Goal: Find specific page/section: Find specific page/section

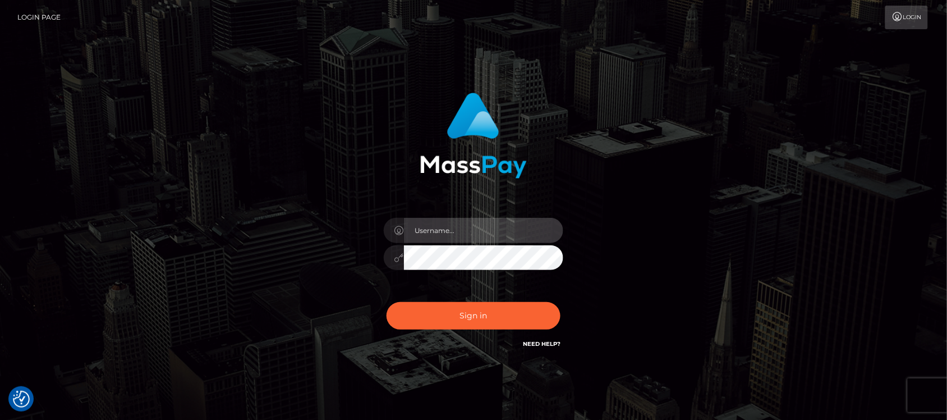
type input "hello.feetfinder"
click at [489, 223] on input "hello.feetfinder" at bounding box center [483, 230] width 159 height 25
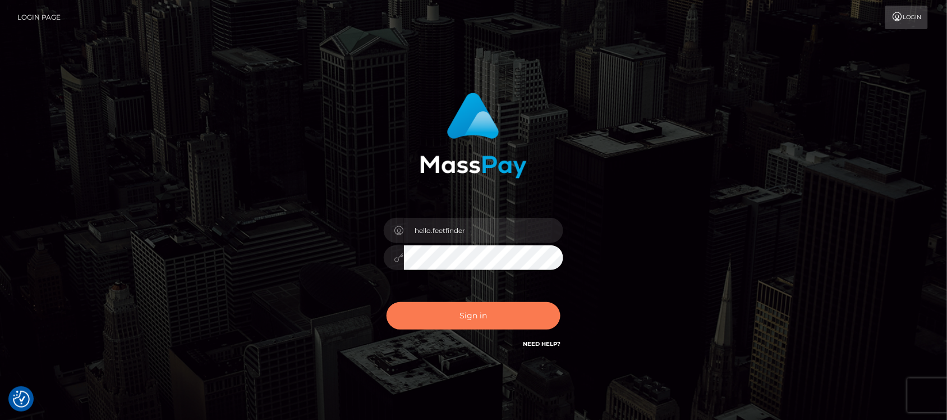
click at [507, 309] on button "Sign in" at bounding box center [474, 315] width 174 height 27
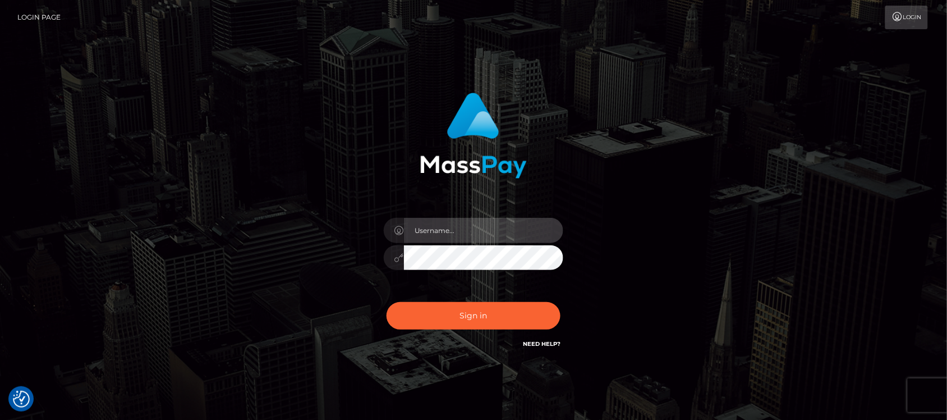
type input "hello.feetfinder"
click at [500, 224] on input "hello.feetfinder" at bounding box center [483, 230] width 159 height 25
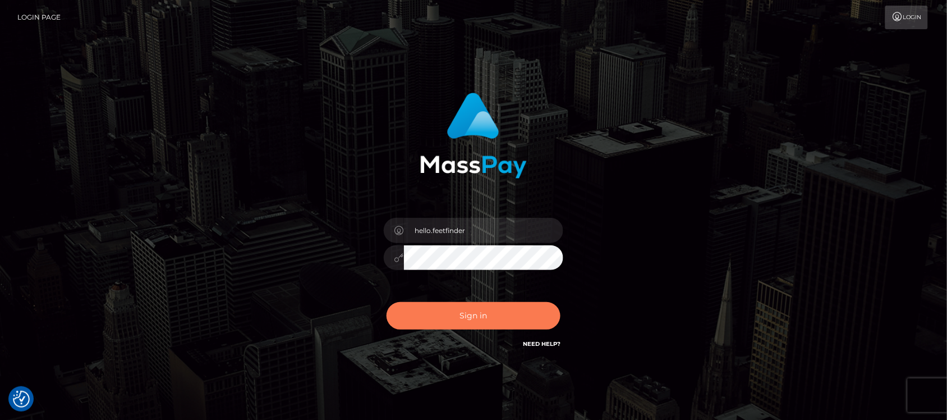
click at [444, 324] on button "Sign in" at bounding box center [474, 315] width 174 height 27
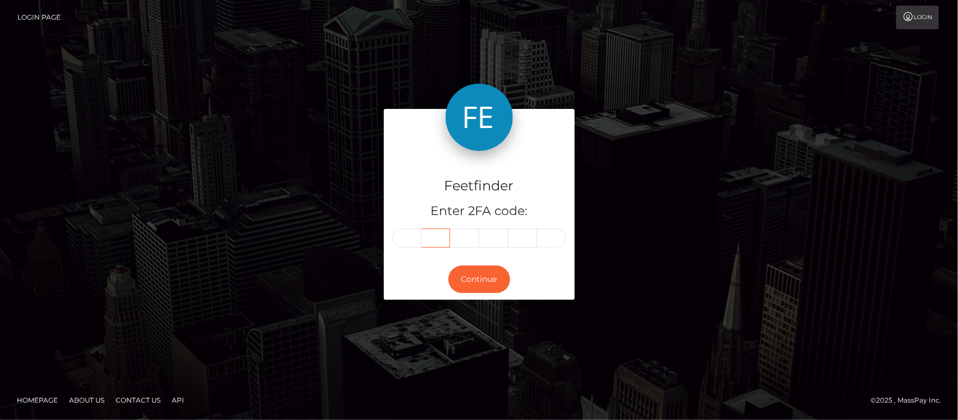
click at [424, 240] on input "text" at bounding box center [435, 237] width 29 height 19
click at [408, 238] on input "text" at bounding box center [406, 237] width 29 height 19
type input "6"
type input "0"
type input "2"
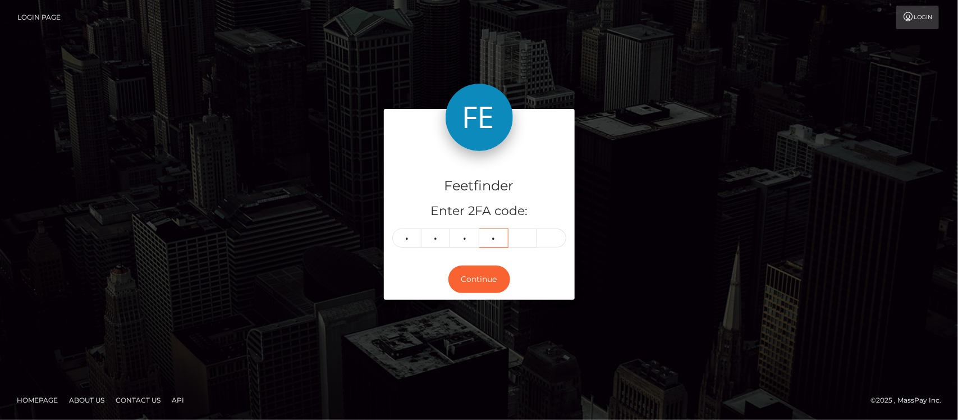
type input "1"
type input "7"
type input "4"
click at [484, 275] on button "Continue" at bounding box center [479, 278] width 62 height 27
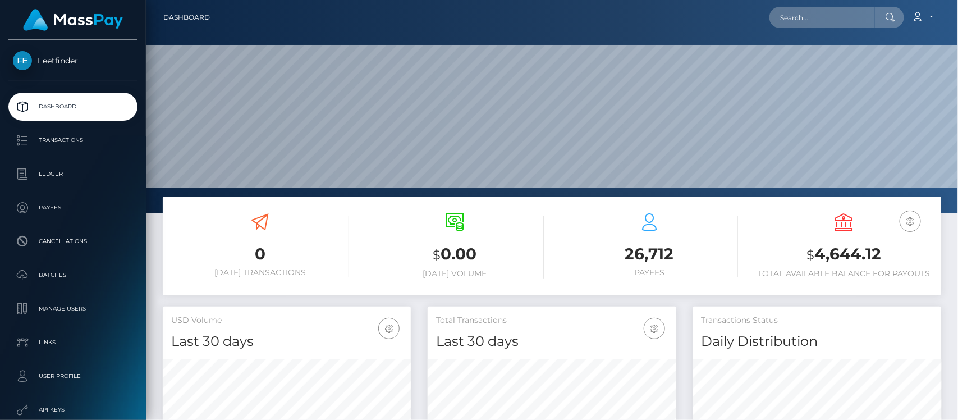
scroll to position [198, 248]
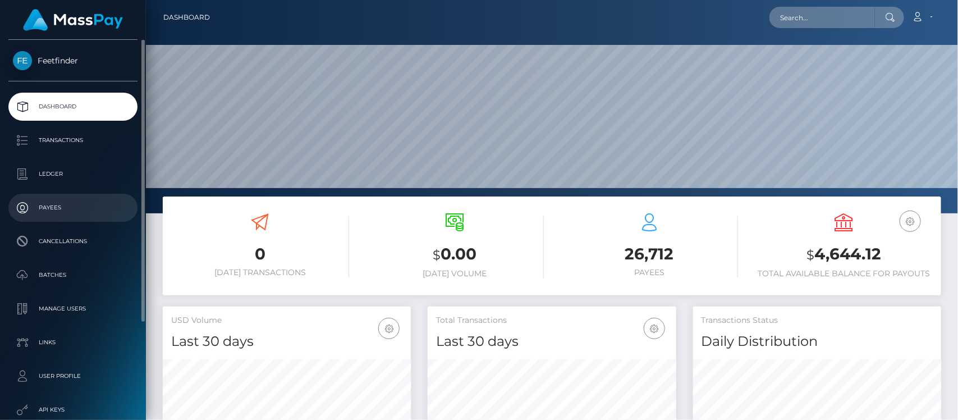
click at [59, 203] on p "Payees" at bounding box center [73, 207] width 120 height 17
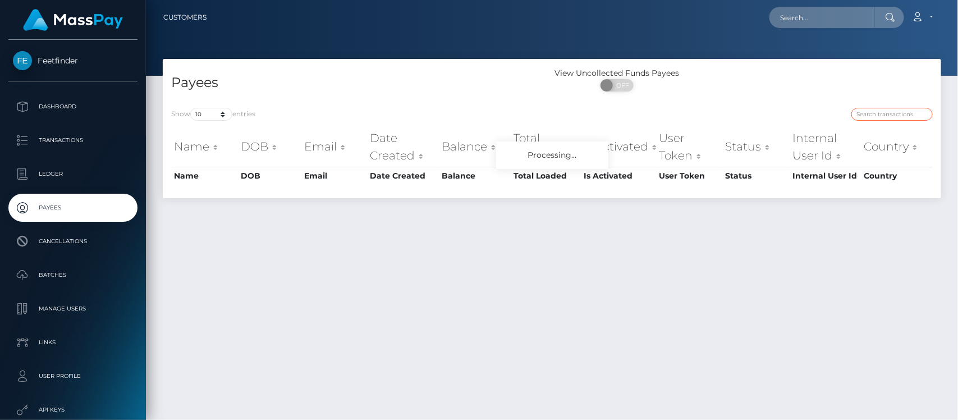
click at [870, 108] on input "search" at bounding box center [891, 114] width 81 height 13
paste input "e05d8a5c-24c8-11f0-8906-06cab49e8a05"
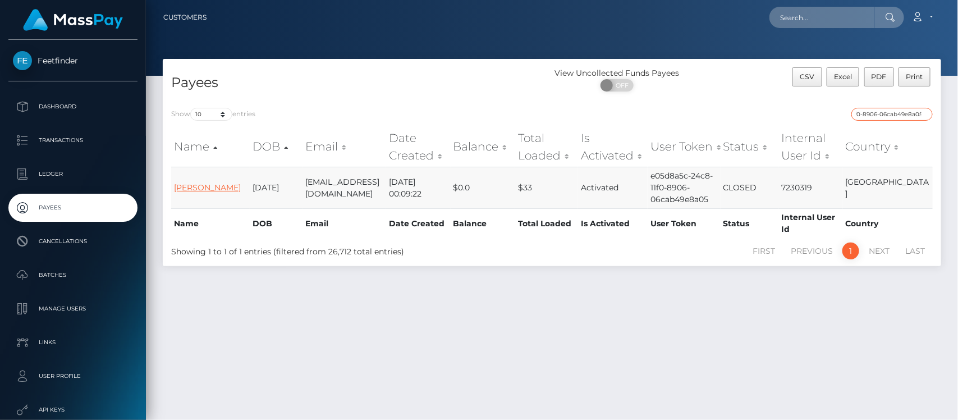
type input "e05d8a5c-24c8-11f0-8906-06cab49e8a05"
click at [203, 183] on link "Hannah Louisa Bray" at bounding box center [207, 187] width 67 height 10
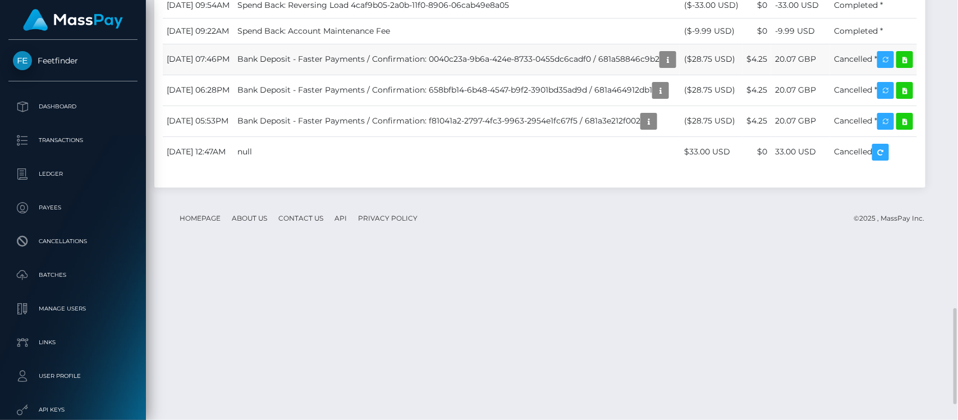
scroll to position [1417, 0]
